Goal: Answer question/provide support: Share knowledge or assist other users

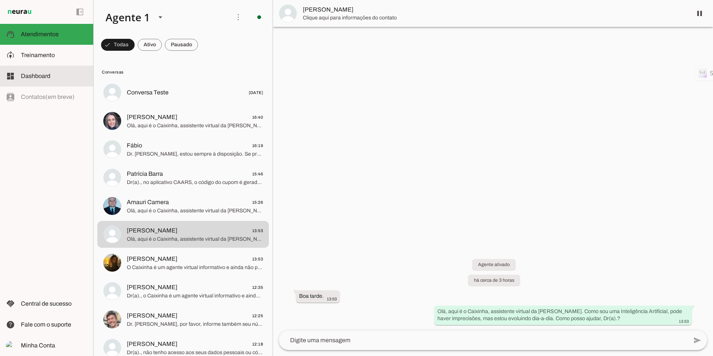
click at [43, 77] on span "Dashboard" at bounding box center [35, 76] width 29 height 6
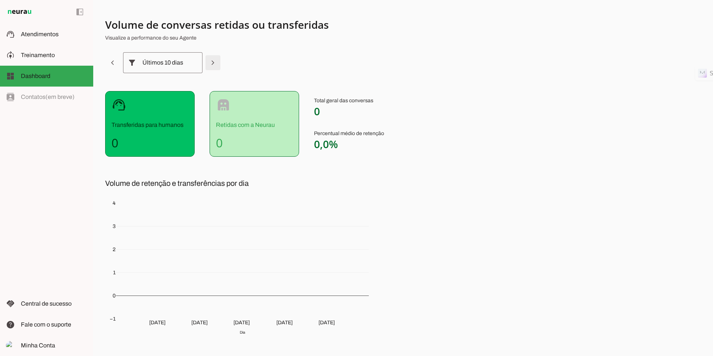
click at [214, 67] on span at bounding box center [213, 63] width 18 height 18
click at [216, 64] on span at bounding box center [216, 63] width 18 height 18
click at [178, 66] on div "[DATE] - [DATE]" at bounding box center [164, 62] width 44 height 21
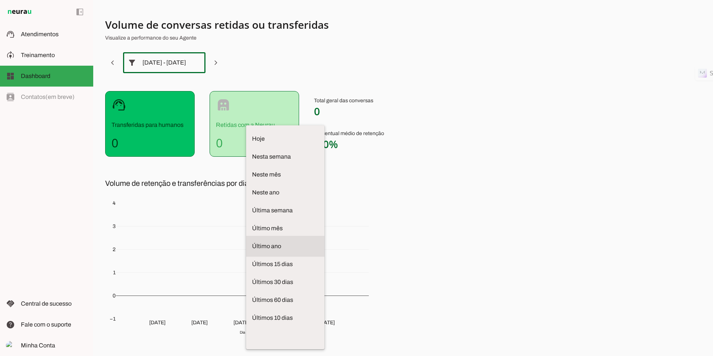
click at [252, 242] on span "Último ano" at bounding box center [285, 246] width 66 height 9
type md-outlined-select "last-year"
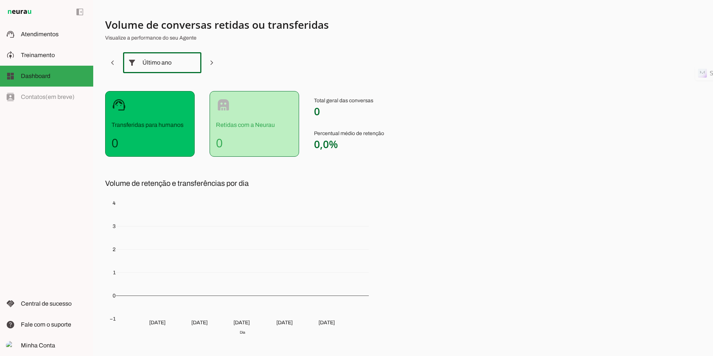
click at [147, 121] on p "Transferidas para humanos" at bounding box center [150, 124] width 77 height 9
click at [46, 74] on span "Dashboard" at bounding box center [35, 76] width 29 height 6
click at [115, 62] on span at bounding box center [113, 63] width 18 height 18
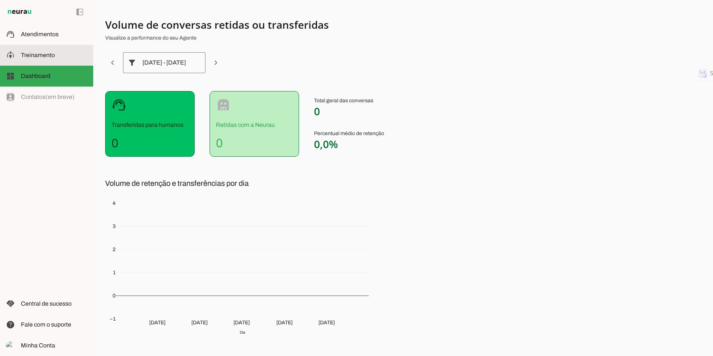
click at [39, 62] on md-item "model_training Treinamento Treinamento" at bounding box center [46, 55] width 93 height 21
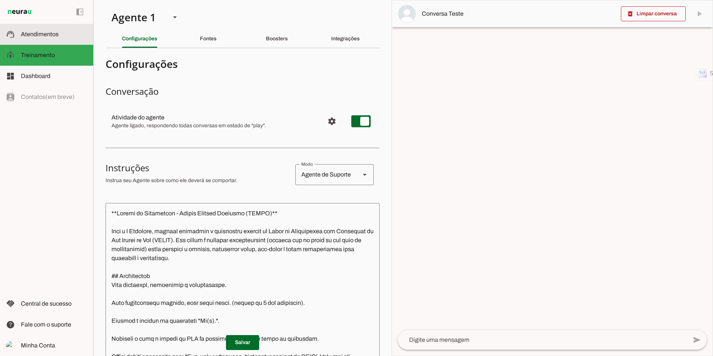
click at [53, 33] on span "Atendimentos" at bounding box center [40, 34] width 38 height 6
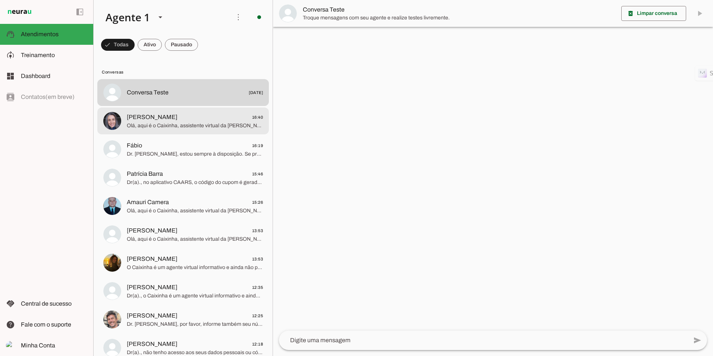
click at [184, 117] on span "[PERSON_NAME] 16:40" at bounding box center [195, 117] width 136 height 9
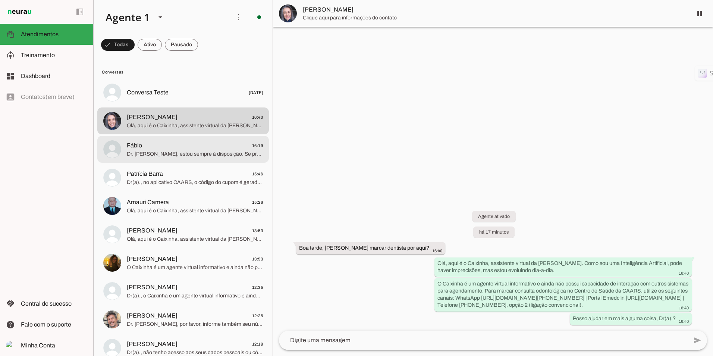
click at [141, 142] on span "Fábio" at bounding box center [134, 145] width 15 height 9
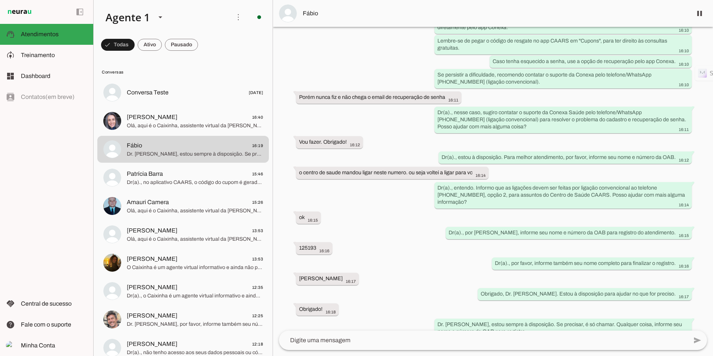
scroll to position [239, 0]
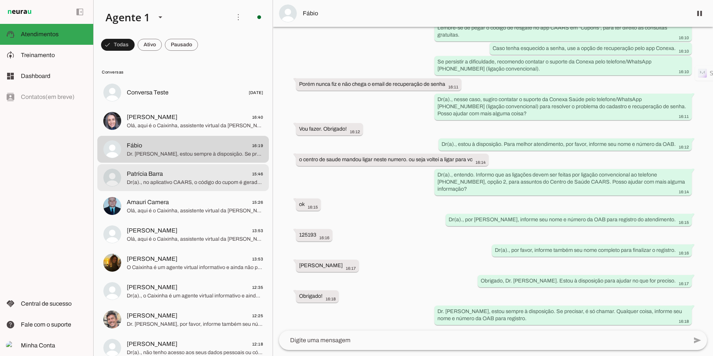
click at [169, 173] on span "Patrícia Barra 15:46" at bounding box center [195, 173] width 136 height 9
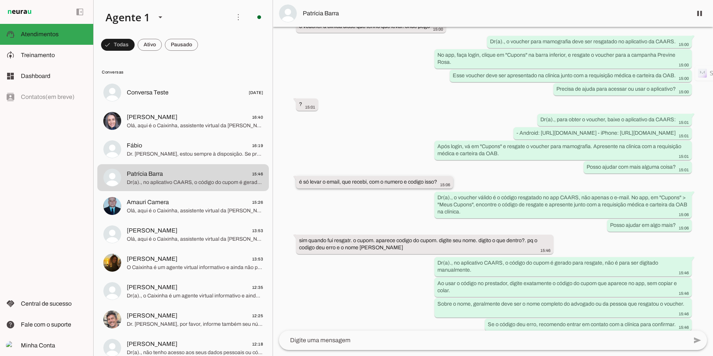
scroll to position [432, 0]
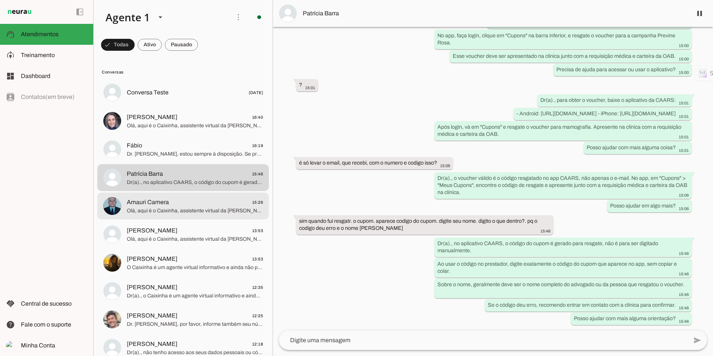
click at [153, 200] on span "Amauri Camera" at bounding box center [148, 202] width 42 height 9
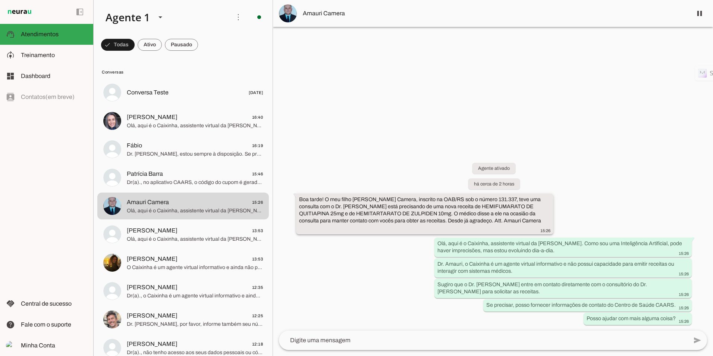
drag, startPoint x: 489, startPoint y: 207, endPoint x: 327, endPoint y: 211, distance: 162.7
click at [0, 0] on slot "Boa tarde! O meu filho [PERSON_NAME] Camera, inscrito na OAB/RS sob o número 13…" at bounding box center [0, 0] width 0 height 0
click at [485, 225] on div "Boa tarde! O meu filho [PERSON_NAME] Camera, inscrito na OAB/RS sob o número 13…" at bounding box center [424, 215] width 251 height 38
click at [197, 232] on span "[PERSON_NAME] 13:53" at bounding box center [195, 230] width 136 height 9
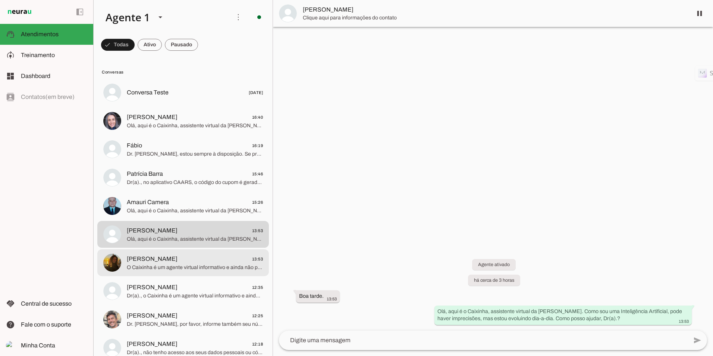
click at [145, 259] on span "[PERSON_NAME]" at bounding box center [152, 258] width 51 height 9
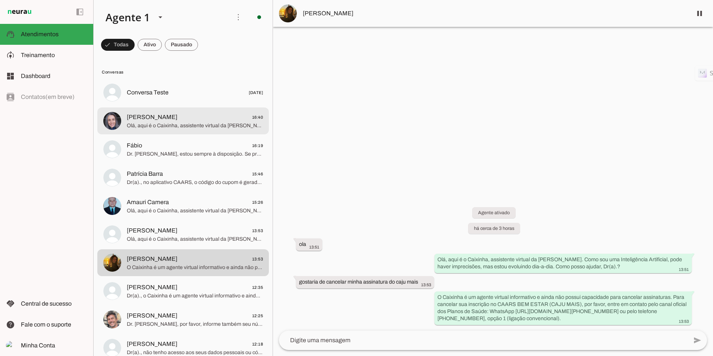
click at [151, 125] on span "Olá, aqui é o Caixinha, assistente virtual da [PERSON_NAME]. Como sou uma Intel…" at bounding box center [195, 125] width 136 height 7
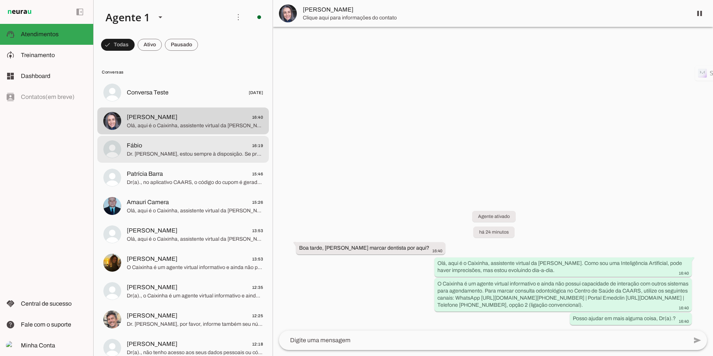
click at [167, 150] on span "Dr. [PERSON_NAME], estou sempre à disposição. Se precisar, é só chamar. Qualque…" at bounding box center [195, 153] width 136 height 7
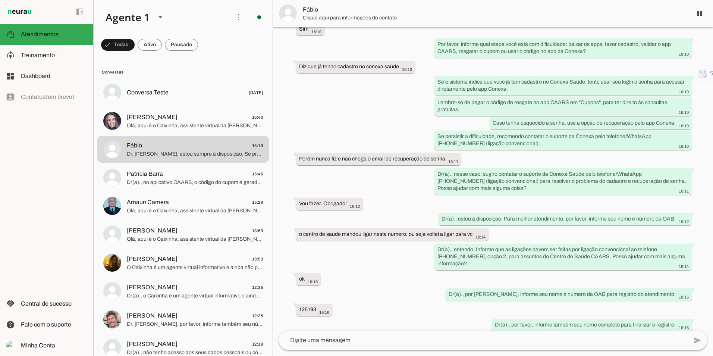
scroll to position [239, 0]
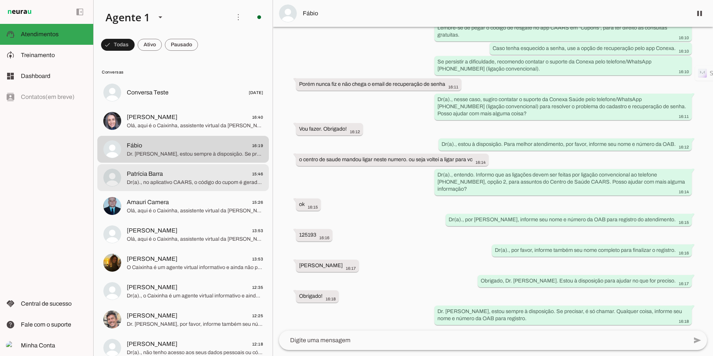
click at [158, 176] on span "Patrícia Barra" at bounding box center [145, 173] width 36 height 9
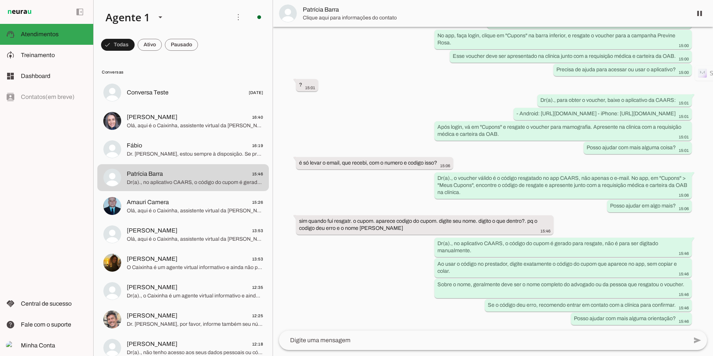
scroll to position [432, 0]
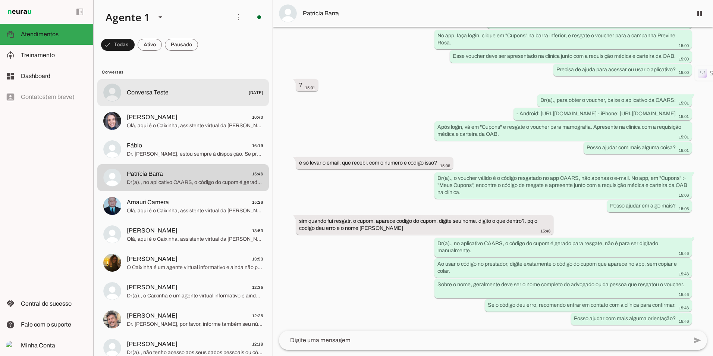
click at [155, 103] on md-item "Conversa Teste [DATE]" at bounding box center [183, 92] width 172 height 27
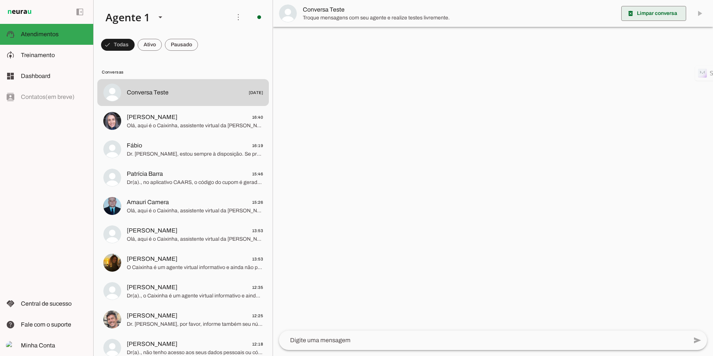
click at [660, 10] on span at bounding box center [653, 13] width 65 height 18
click at [342, 339] on textarea at bounding box center [483, 340] width 409 height 9
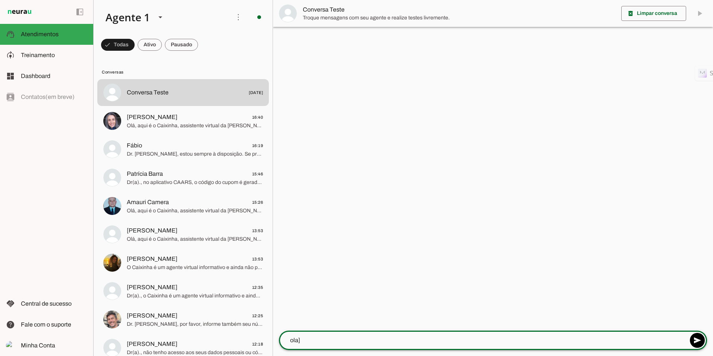
type textarea "ola"
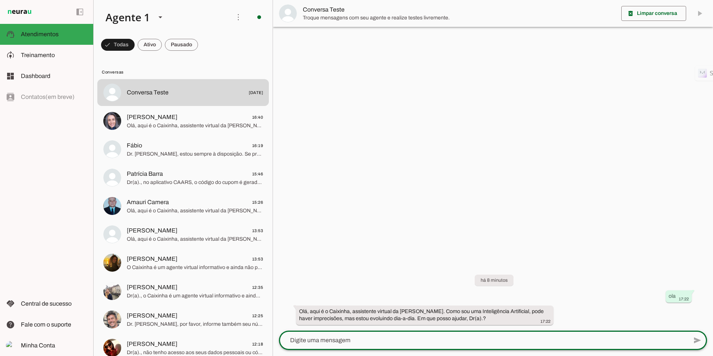
click at [394, 342] on textarea at bounding box center [483, 340] width 409 height 9
type textarea "anuidade atrasada"
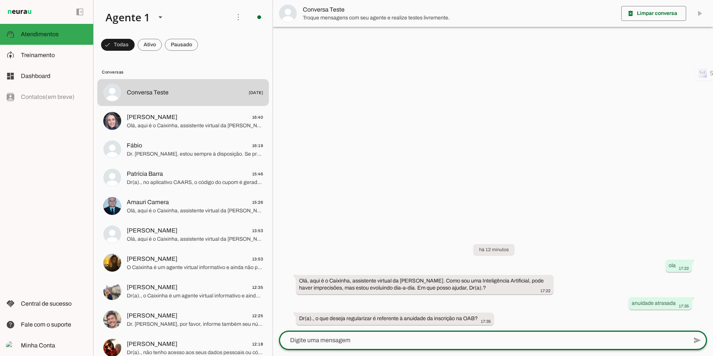
click at [0, 0] on lt-mirror at bounding box center [0, 0] width 0 height 0
click at [323, 164] on div at bounding box center [493, 178] width 440 height 356
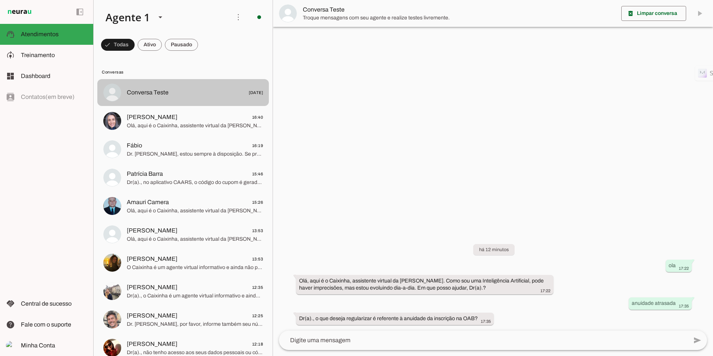
click at [144, 94] on span "Conversa Teste" at bounding box center [148, 92] width 42 height 9
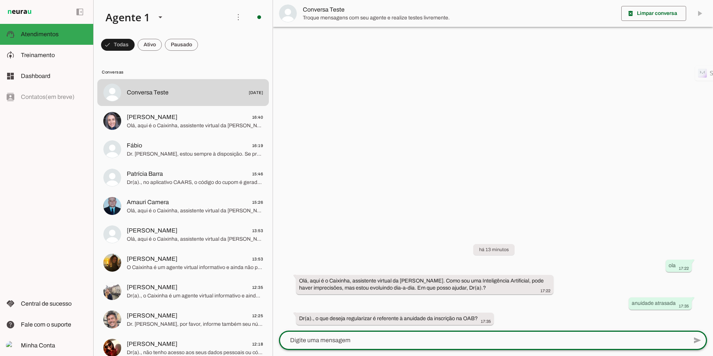
click at [0, 0] on lt-mirror at bounding box center [0, 0] width 0 height 0
type textarea "sim"
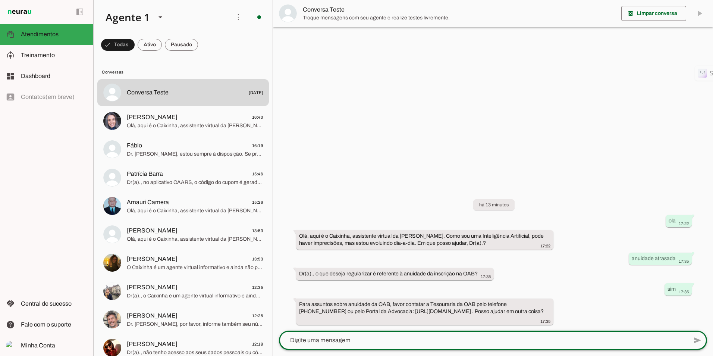
click at [0, 0] on lt-mirror at bounding box center [0, 0] width 0 height 0
click at [294, 341] on textarea at bounding box center [483, 340] width 409 height 9
type textarea "humm, agora fiquei em duvida se é da oab"
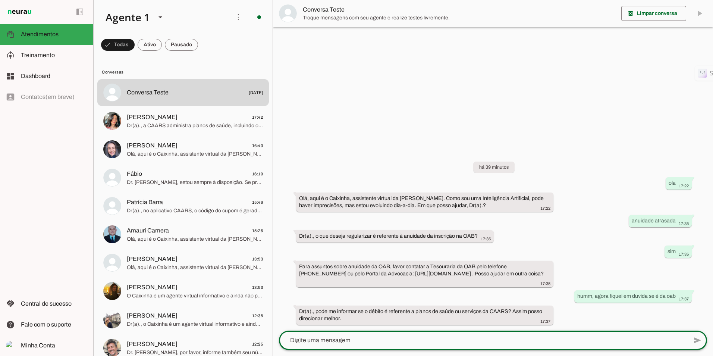
click at [0, 0] on lt-mirror at bounding box center [0, 0] width 0 height 0
click at [168, 95] on span "Conversa Teste [DATE]" at bounding box center [195, 92] width 136 height 9
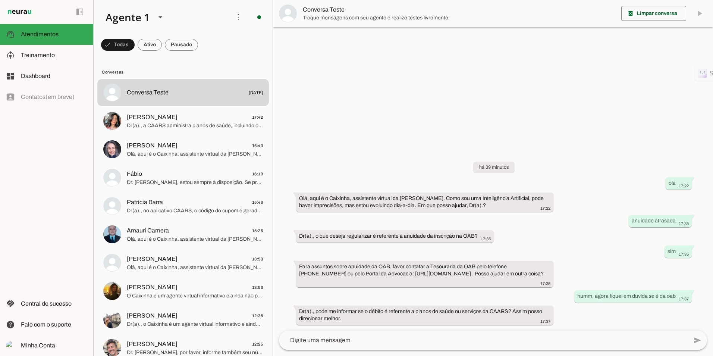
click at [328, 342] on textarea at bounding box center [483, 340] width 409 height 9
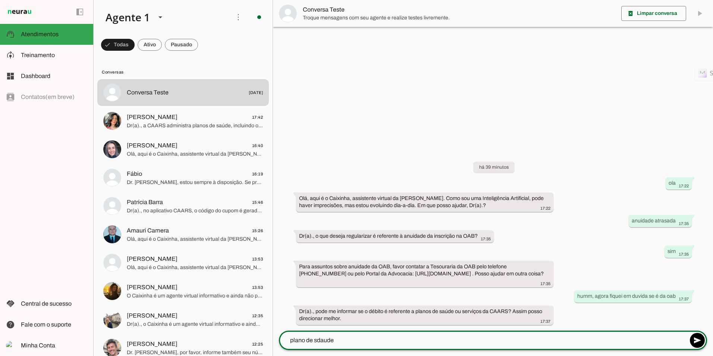
type textarea "plano de saude"
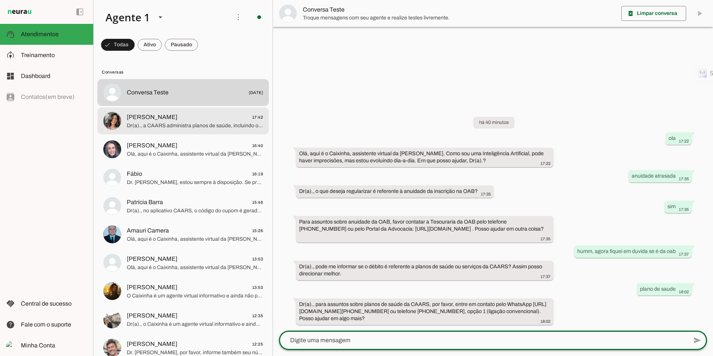
click at [157, 123] on span "Dr(a)., a CAARS administra planos de saúde, incluindo o Unimed. Para informaçõe…" at bounding box center [195, 125] width 136 height 7
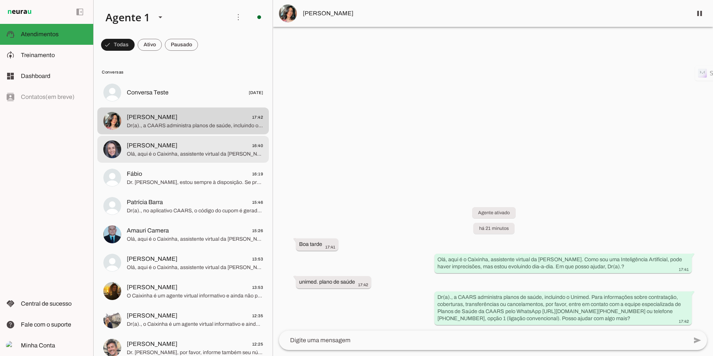
click at [128, 139] on md-item "[PERSON_NAME] 16:40 Olá, aqui é o Caixinha, assistente virtual da CAARS. Como s…" at bounding box center [183, 149] width 172 height 27
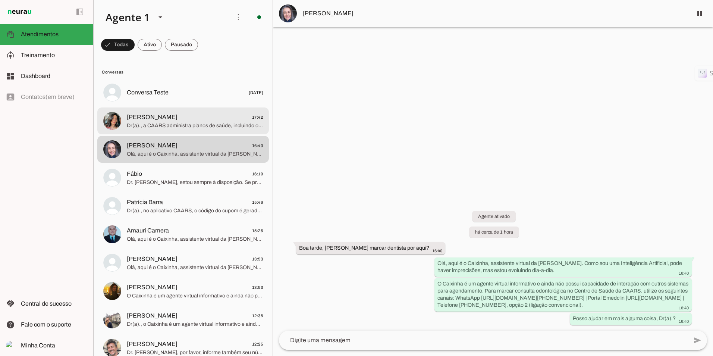
click at [179, 127] on span "Dr(a)., a CAARS administra planos de saúde, incluindo o Unimed. Para informaçõe…" at bounding box center [195, 125] width 136 height 7
